Goal: Task Accomplishment & Management: Manage account settings

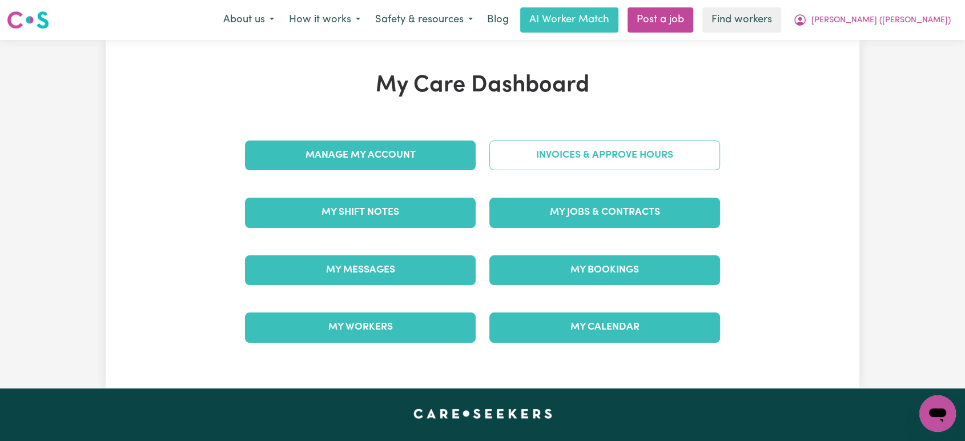
click at [546, 164] on link "Invoices & Approve Hours" at bounding box center [604, 156] width 231 height 30
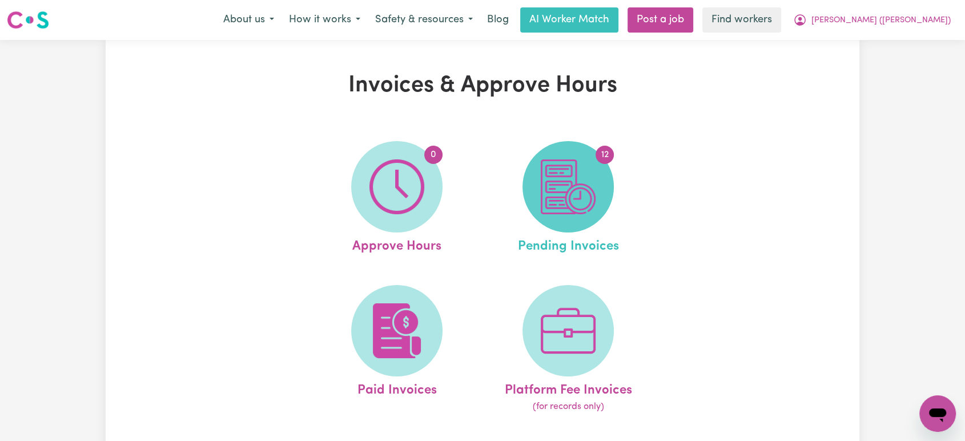
click at [581, 184] on img at bounding box center [568, 186] width 55 height 55
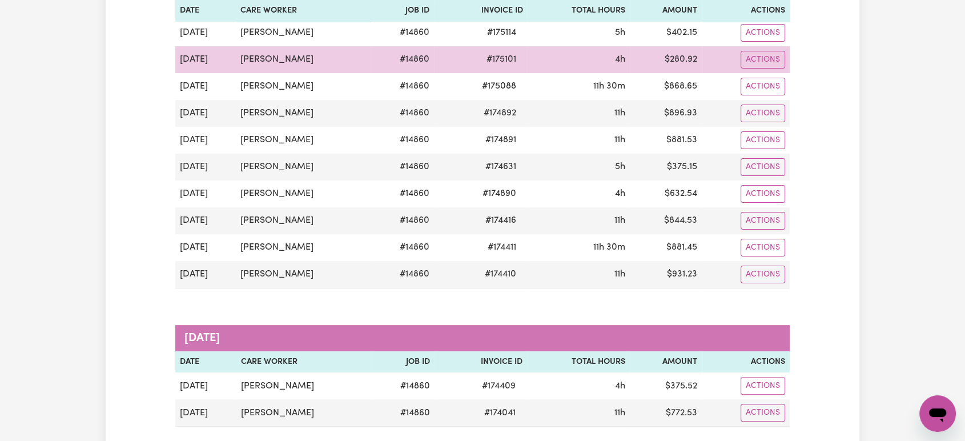
scroll to position [317, 0]
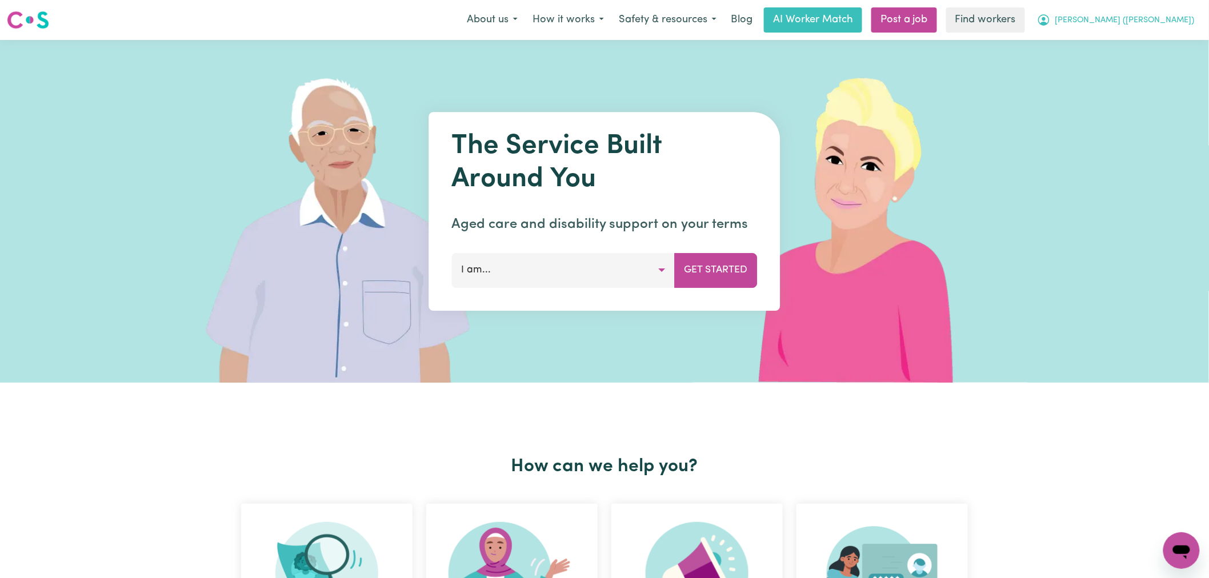
click at [1149, 19] on span "[PERSON_NAME] ([PERSON_NAME])" at bounding box center [1124, 20] width 139 height 13
click at [1137, 65] on link "Logout" at bounding box center [1156, 66] width 90 height 22
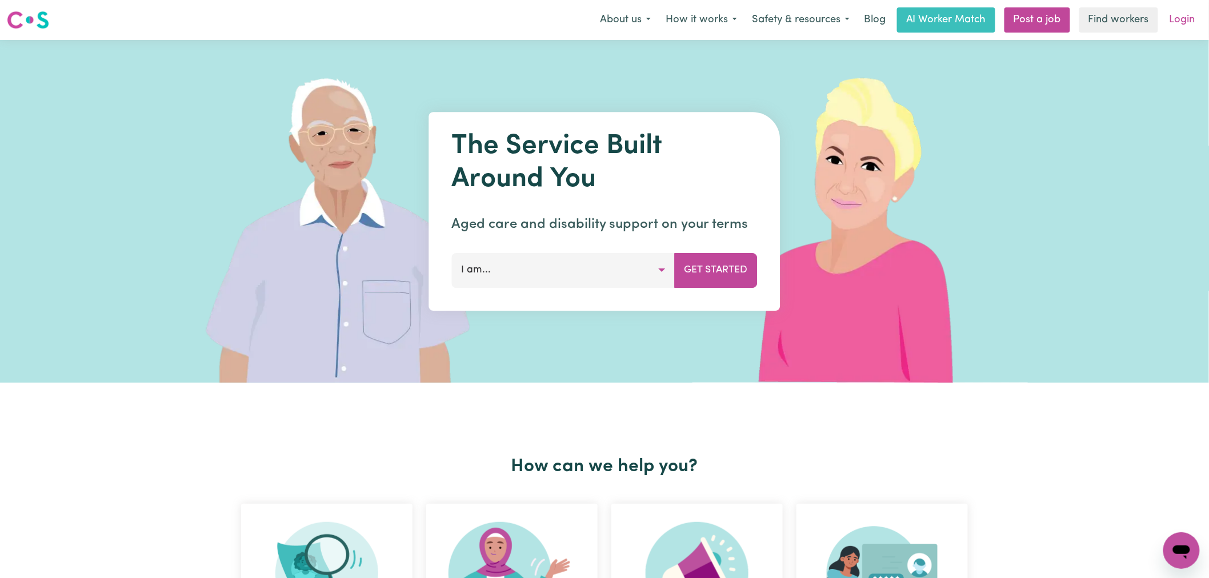
click at [1194, 13] on link "Login" at bounding box center [1181, 19] width 39 height 25
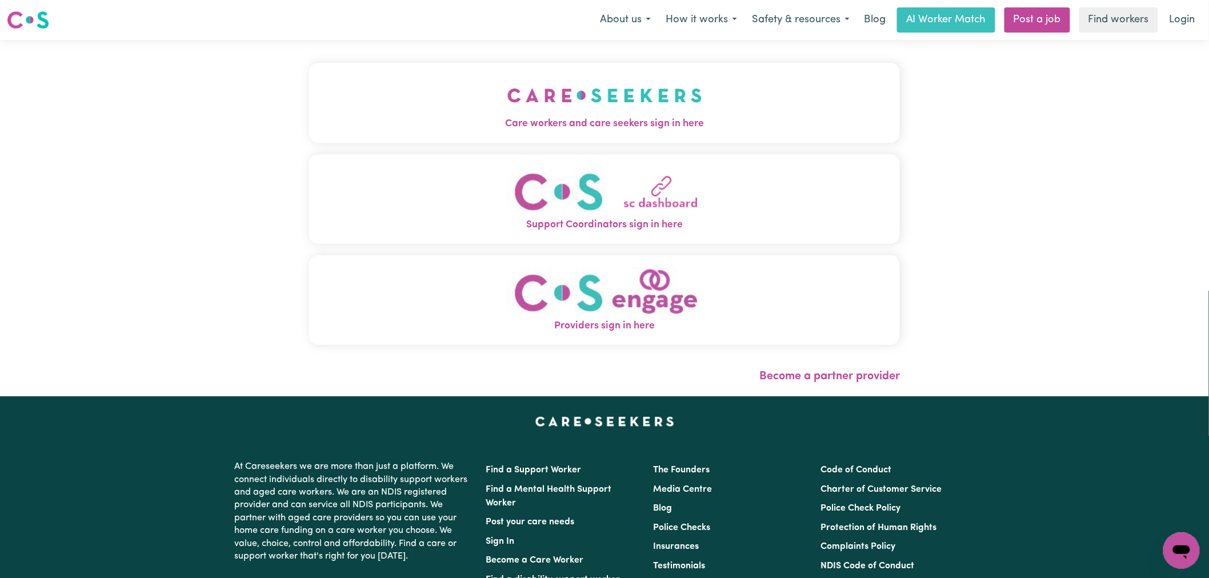
click at [507, 87] on img "Care workers and care seekers sign in here" at bounding box center [604, 95] width 195 height 42
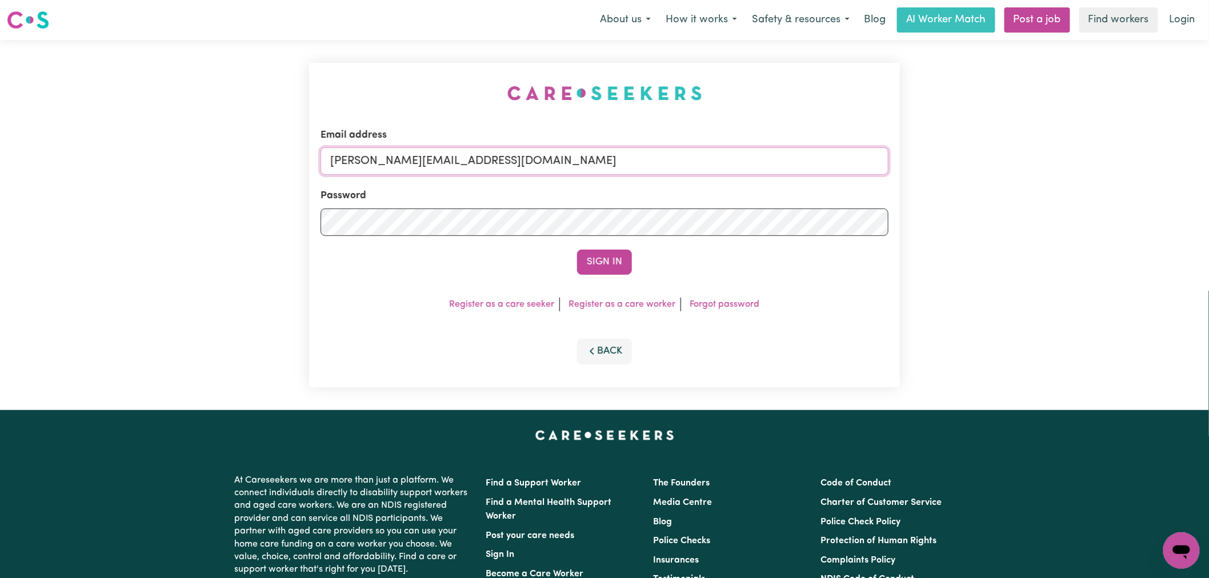
drag, startPoint x: 509, startPoint y: 158, endPoint x: 509, endPoint y: 174, distance: 16.0
click at [509, 158] on input "lindsay@careseekers.com.au" at bounding box center [604, 160] width 568 height 27
drag, startPoint x: 613, startPoint y: 169, endPoint x: 392, endPoint y: 167, distance: 221.6
click at [392, 167] on input "superuser~margheritagiorgiSTR@careseekers.com.au" at bounding box center [604, 160] width 568 height 27
type input "superuser~margheritagiorgiSTR@careseekers.com.au"
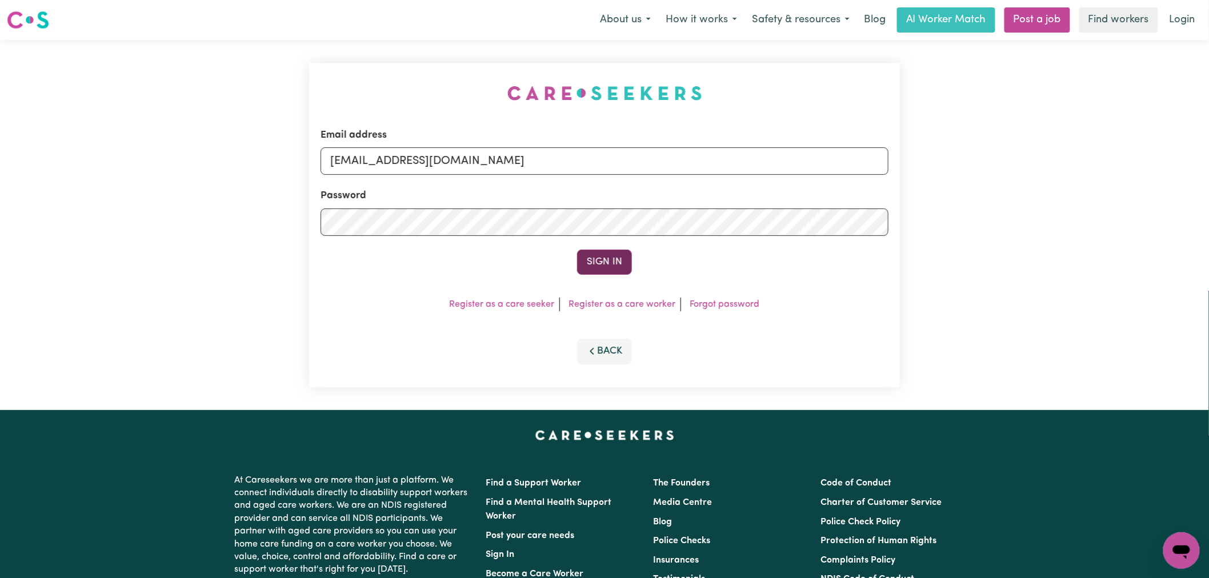
click at [620, 262] on button "Sign In" at bounding box center [604, 262] width 55 height 25
